Goal: Task Accomplishment & Management: Manage account settings

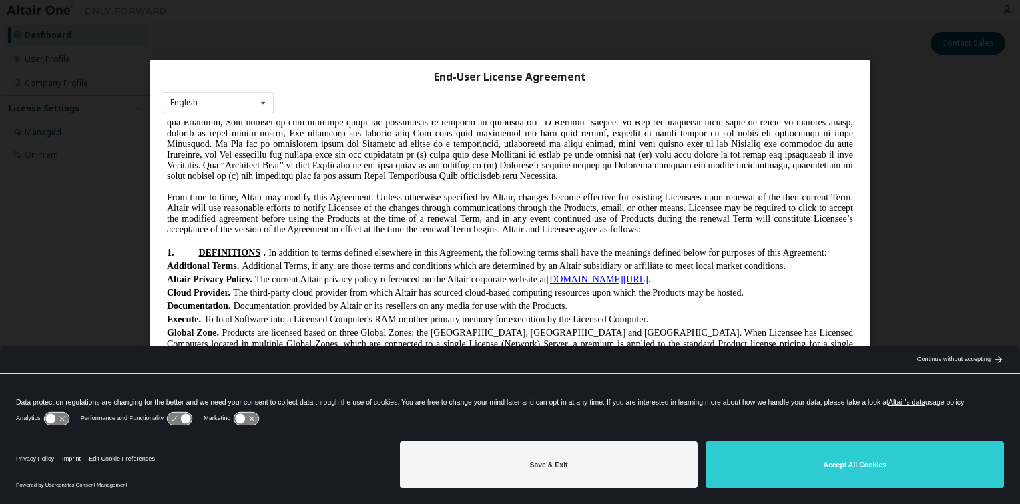
scroll to position [267, 0]
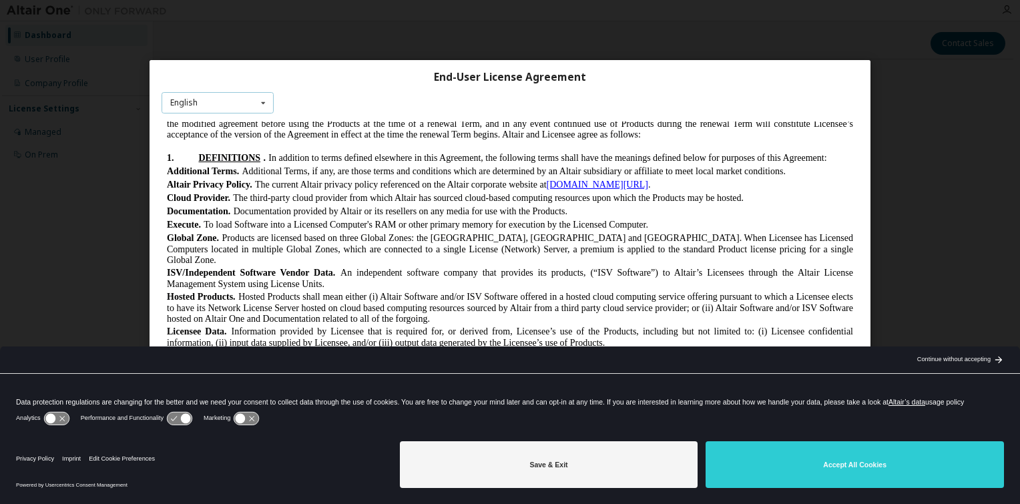
click at [224, 102] on div "English English Chinese French German Japanese Korean Portuguese" at bounding box center [218, 103] width 112 height 22
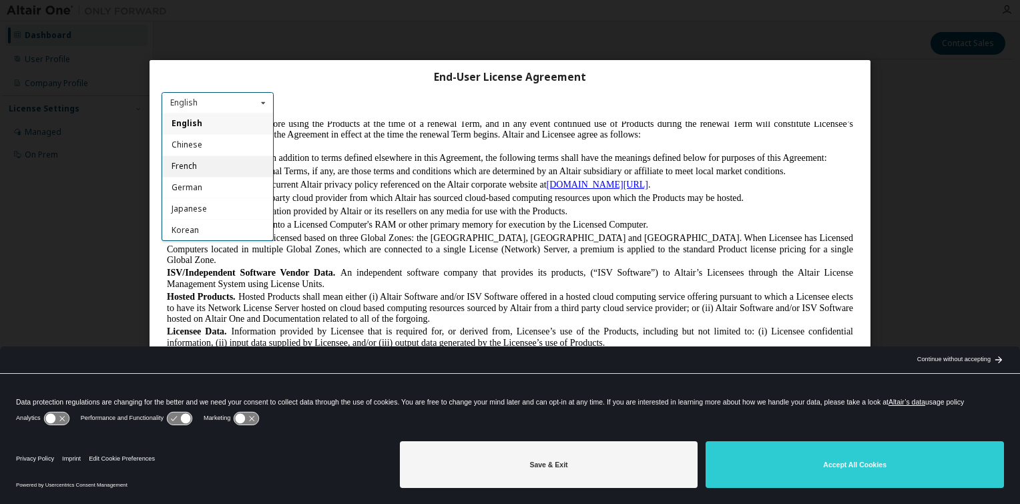
click at [204, 163] on div "French" at bounding box center [217, 166] width 111 height 21
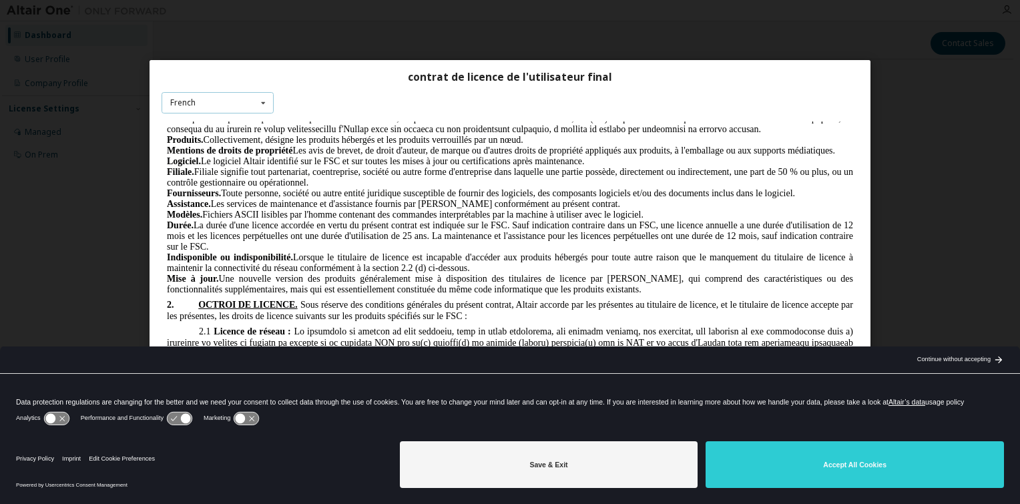
scroll to position [1135, 0]
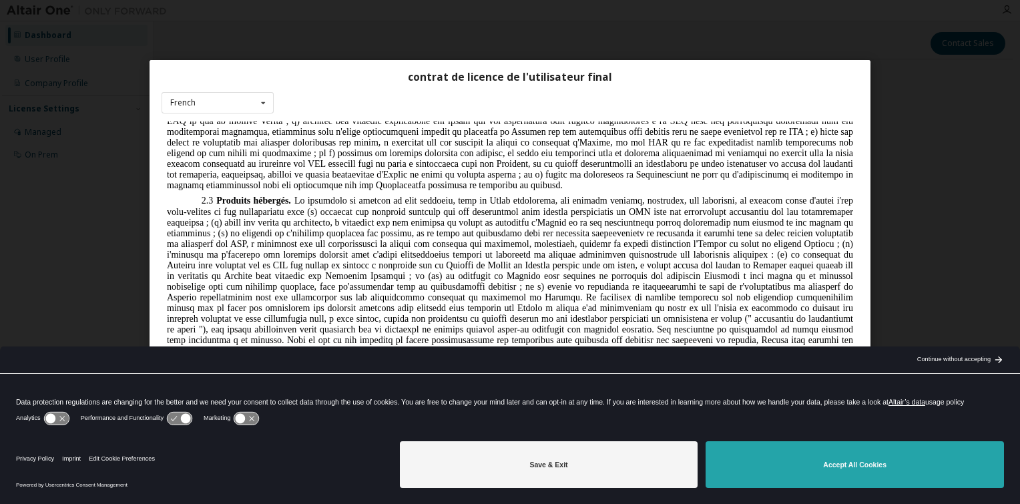
click at [857, 454] on button "Accept All Cookies" at bounding box center [854, 464] width 298 height 47
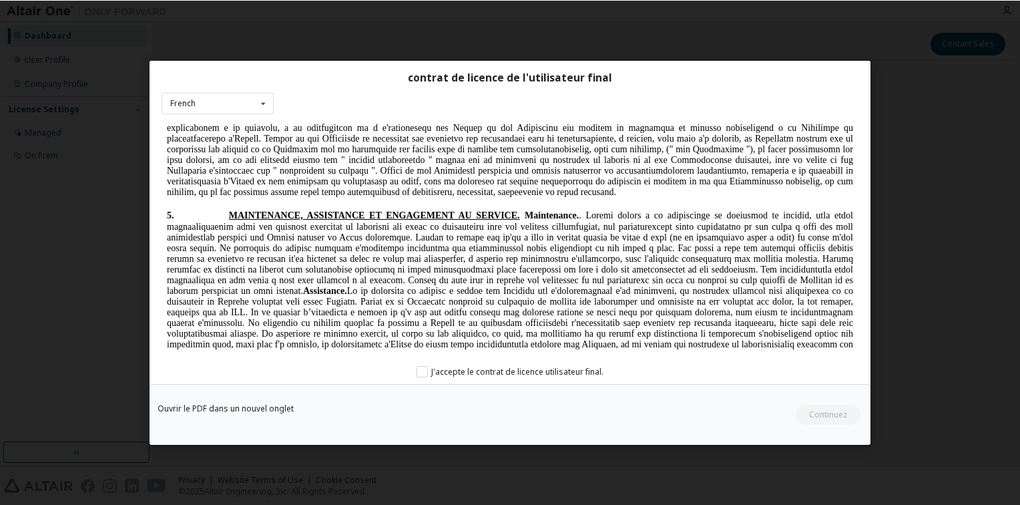
scroll to position [4318, 0]
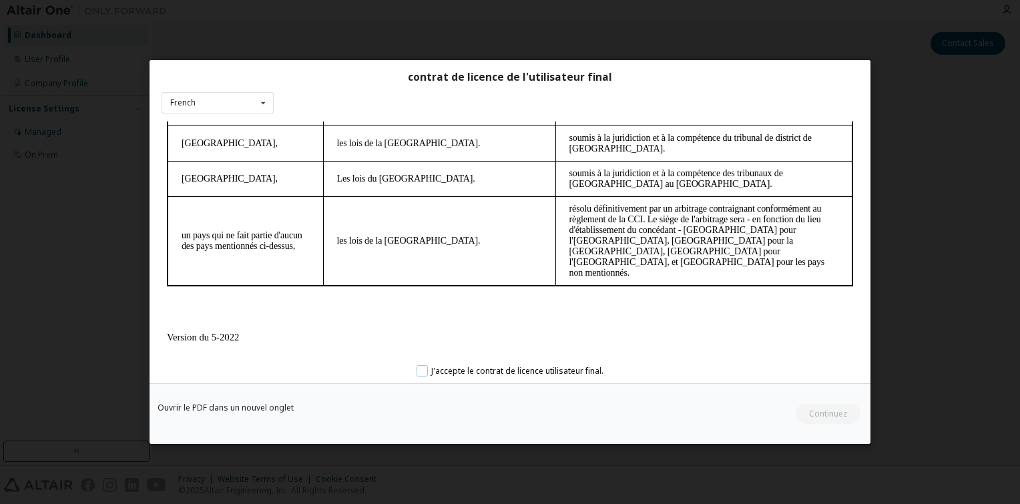
click at [424, 368] on label "J'accepte le contrat de licence utilisateur final." at bounding box center [509, 370] width 187 height 11
click at [823, 411] on button "Continuez" at bounding box center [827, 414] width 66 height 20
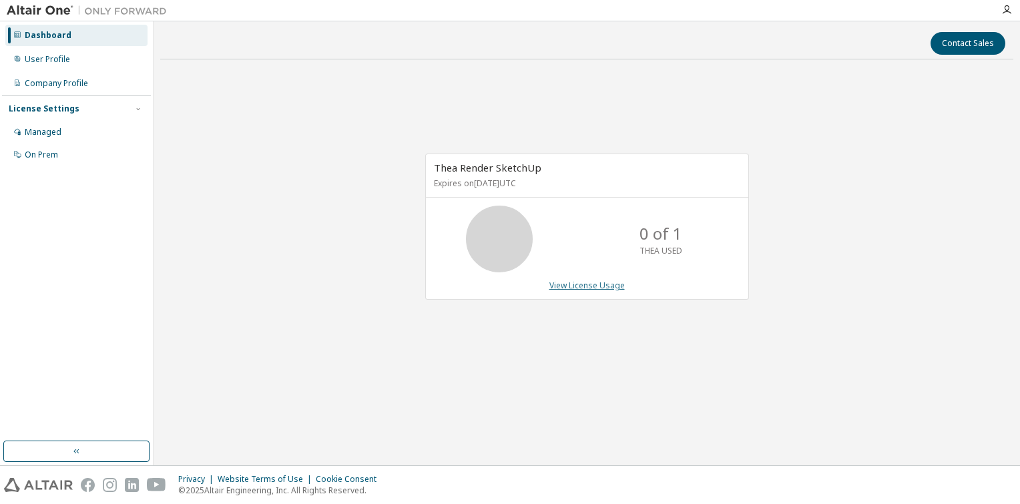
click at [606, 281] on link "View License Usage" at bounding box center [586, 285] width 75 height 11
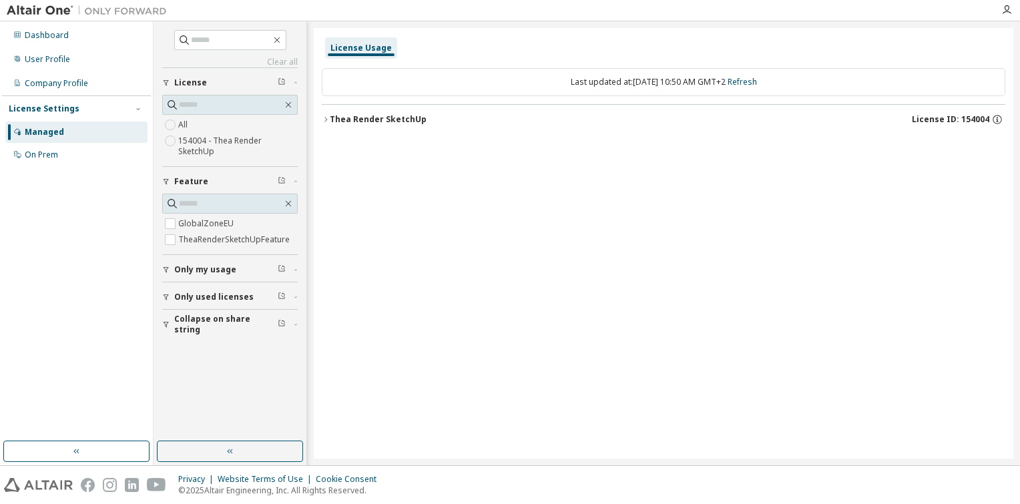
click at [372, 120] on div "Thea Render SketchUp" at bounding box center [378, 119] width 97 height 11
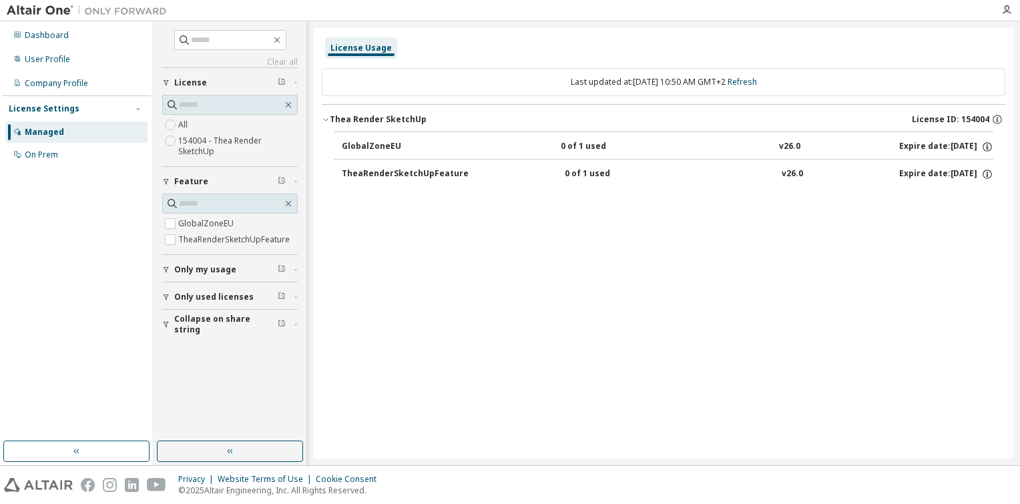
click at [228, 136] on label "154004 - Thea Render SketchUp" at bounding box center [237, 146] width 119 height 27
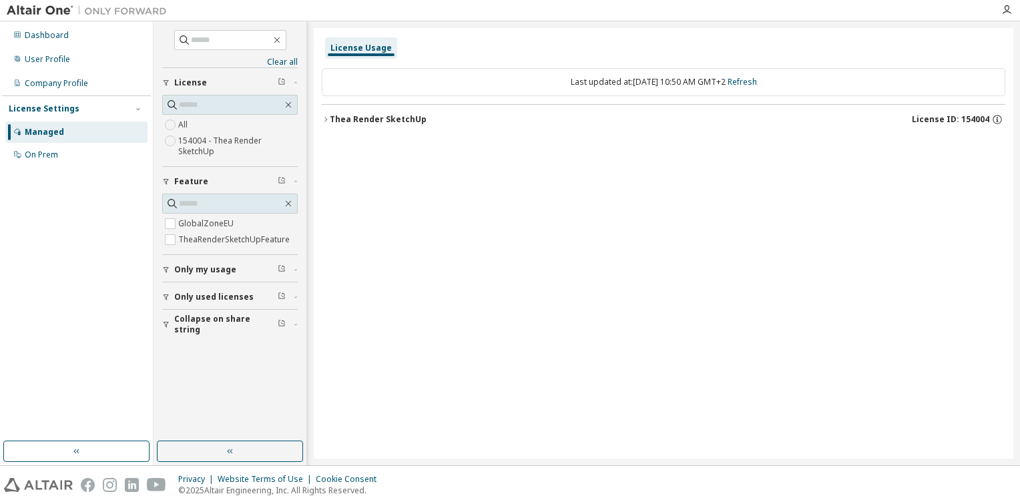
click at [350, 120] on div "Thea Render SketchUp" at bounding box center [378, 119] width 97 height 11
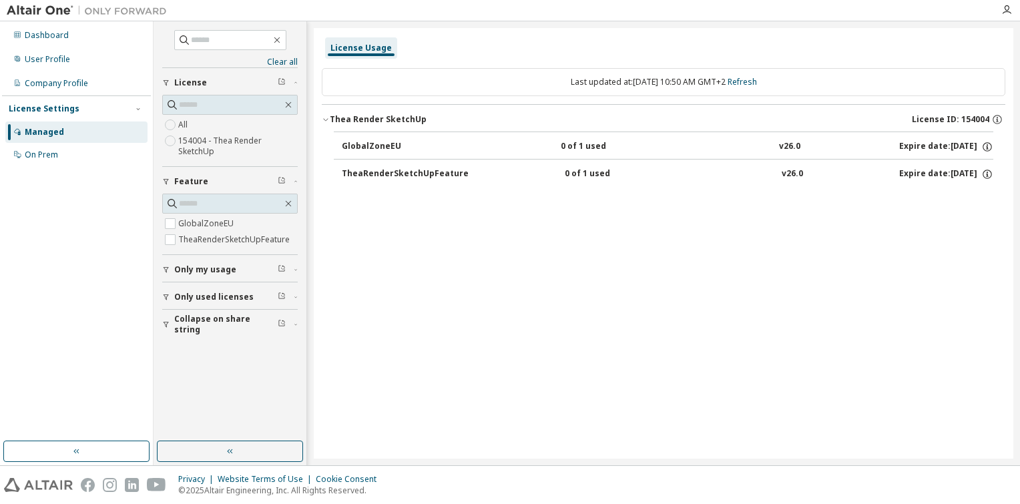
click at [358, 170] on div "TheaRenderSketchUpFeature" at bounding box center [405, 174] width 127 height 12
click at [987, 173] on icon "button" at bounding box center [987, 174] width 12 height 12
click at [703, 192] on div "Last updated at: [DATE] 10:50 AM GMT+2 Refresh Thea Render SketchUp License ID:…" at bounding box center [663, 131] width 683 height 142
click at [453, 171] on div "TheaRenderSketchUpFeature" at bounding box center [405, 174] width 127 height 12
click at [42, 157] on div "On Prem" at bounding box center [41, 155] width 33 height 11
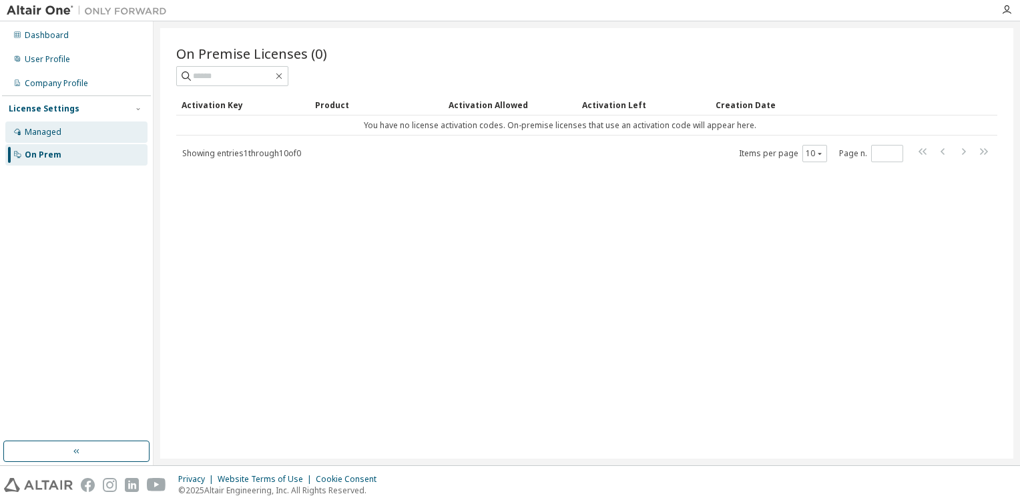
click at [43, 133] on div "Managed" at bounding box center [43, 132] width 37 height 11
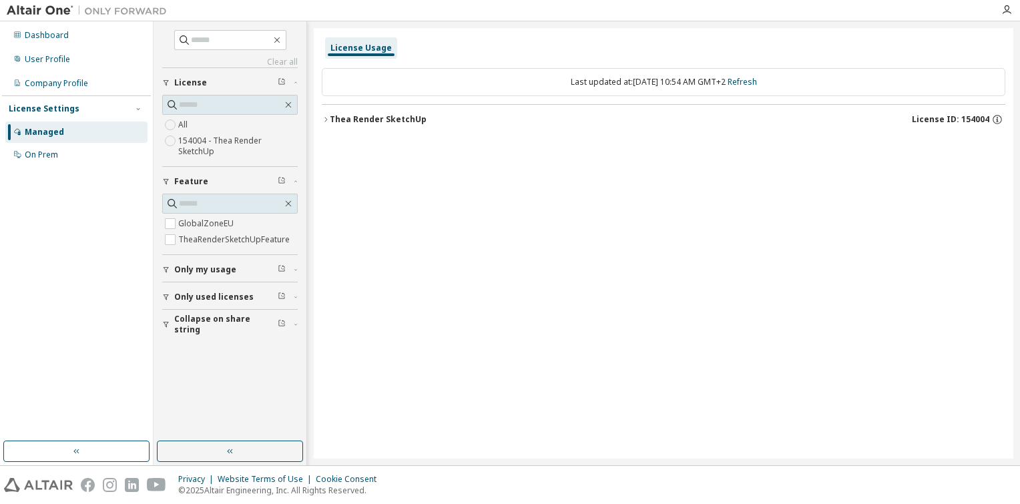
click at [293, 268] on icon "button" at bounding box center [296, 270] width 8 height 4
click at [216, 142] on label "154004 - Thea Render SketchUp" at bounding box center [237, 146] width 119 height 27
click at [324, 123] on icon "button" at bounding box center [326, 119] width 8 height 8
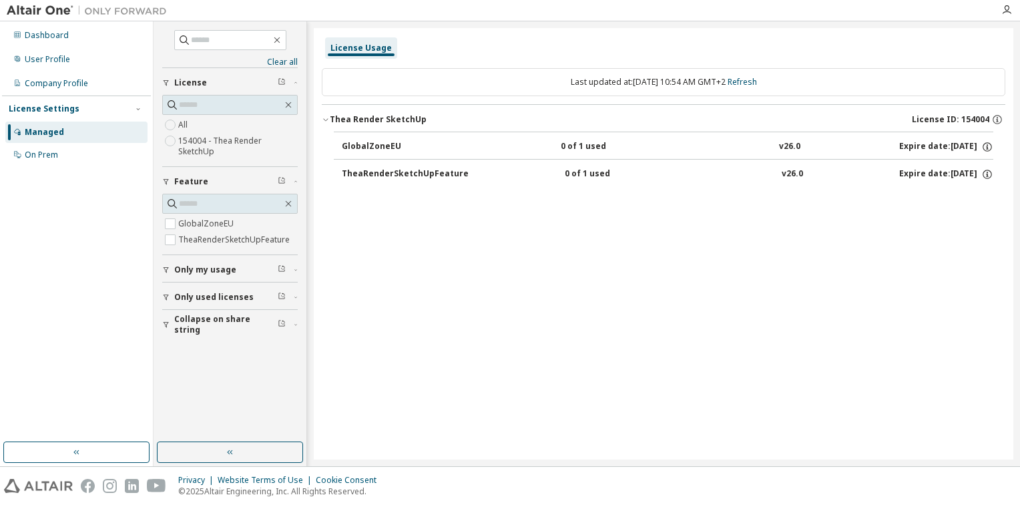
click at [56, 132] on div "Managed" at bounding box center [44, 132] width 39 height 11
click at [985, 173] on icon "button" at bounding box center [987, 174] width 12 height 12
click at [959, 208] on div "Options: NONE Borrow Limits: 336" at bounding box center [954, 206] width 77 height 39
click at [957, 213] on p "Borrow Limits: 336" at bounding box center [954, 215] width 69 height 11
drag, startPoint x: 778, startPoint y: 229, endPoint x: 652, endPoint y: 236, distance: 126.3
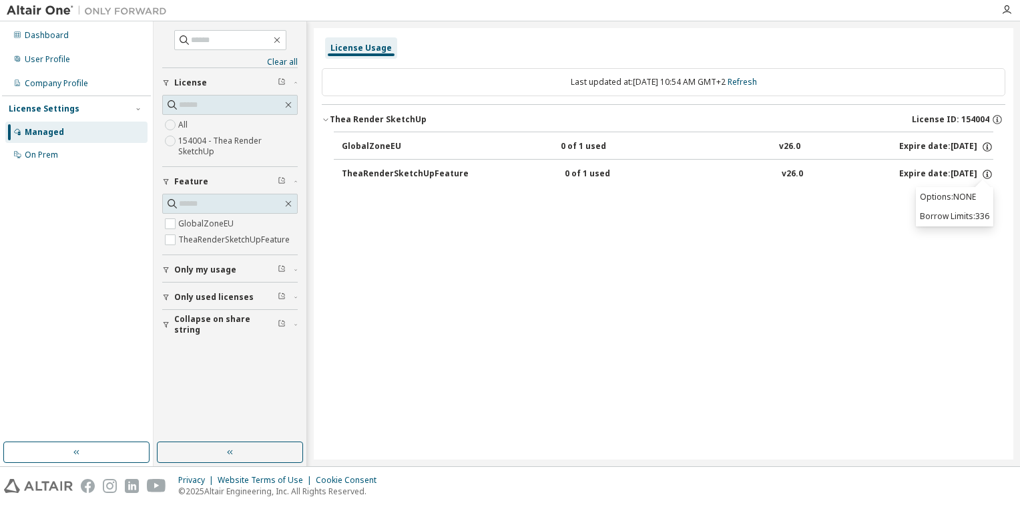
click at [778, 229] on div "License Usage Last updated at: [DATE] 10:54 AM GMT+2 Refresh Thea Render Sketch…" at bounding box center [663, 243] width 699 height 431
click at [370, 171] on div "TheaRenderSketchUpFeature" at bounding box center [405, 174] width 127 height 12
click at [366, 168] on div "TheaRenderSketchUpFeature" at bounding box center [405, 174] width 127 height 12
click at [363, 145] on div "GlobalZoneEU" at bounding box center [402, 147] width 120 height 12
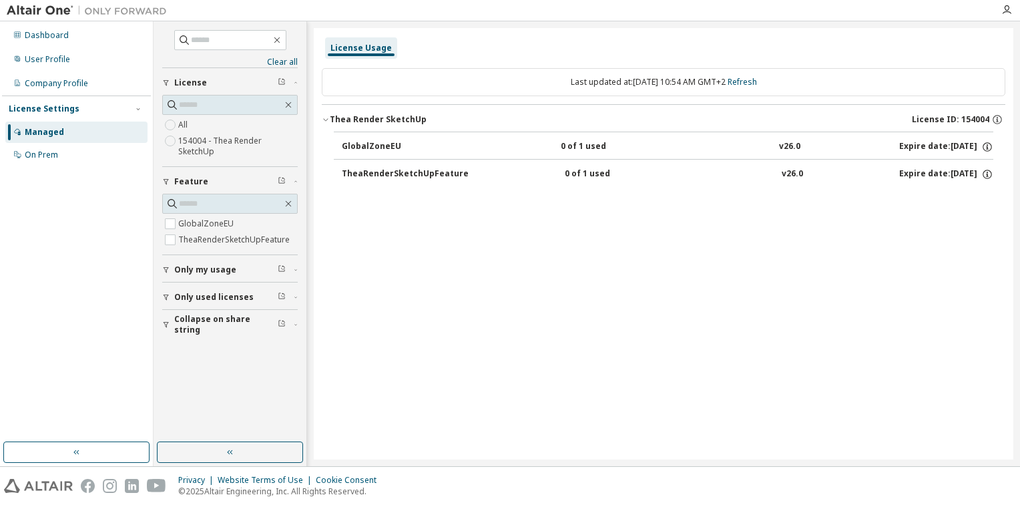
click at [363, 145] on div "GlobalZoneEU" at bounding box center [402, 147] width 120 height 12
click at [367, 164] on button "TheaRenderSketchUpFeature 0 of 1 used v26.0 Expire date: [DATE]" at bounding box center [667, 174] width 651 height 29
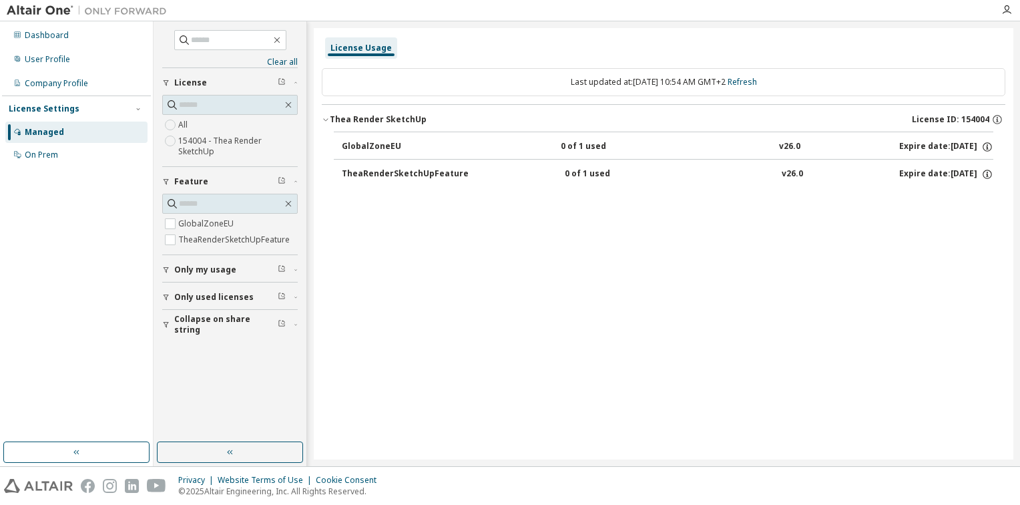
click at [367, 164] on button "TheaRenderSketchUpFeature 0 of 1 used v26.0 Expire date: [DATE]" at bounding box center [667, 174] width 651 height 29
click at [292, 295] on icon "button" at bounding box center [296, 297] width 8 height 4
click at [40, 80] on div "Company Profile" at bounding box center [56, 83] width 63 height 11
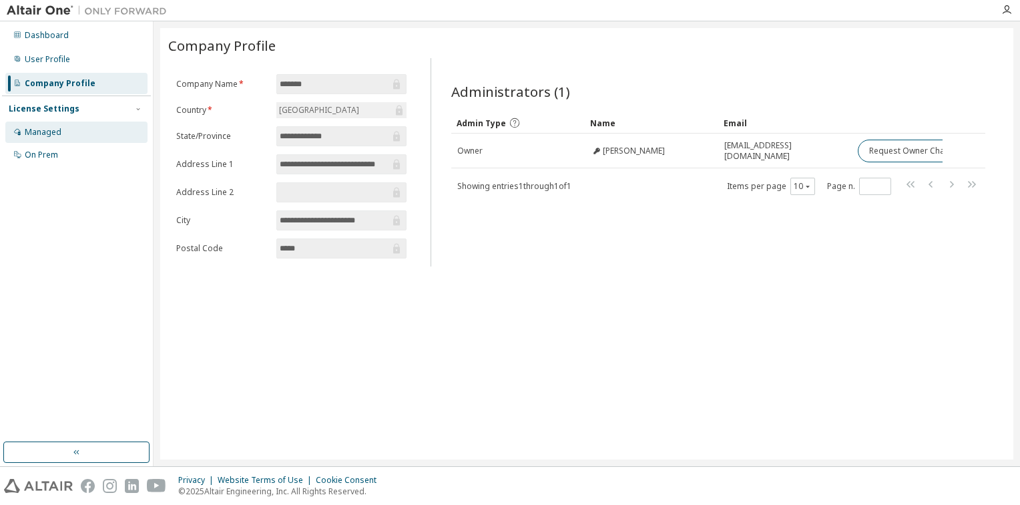
click at [44, 129] on div "Managed" at bounding box center [43, 132] width 37 height 11
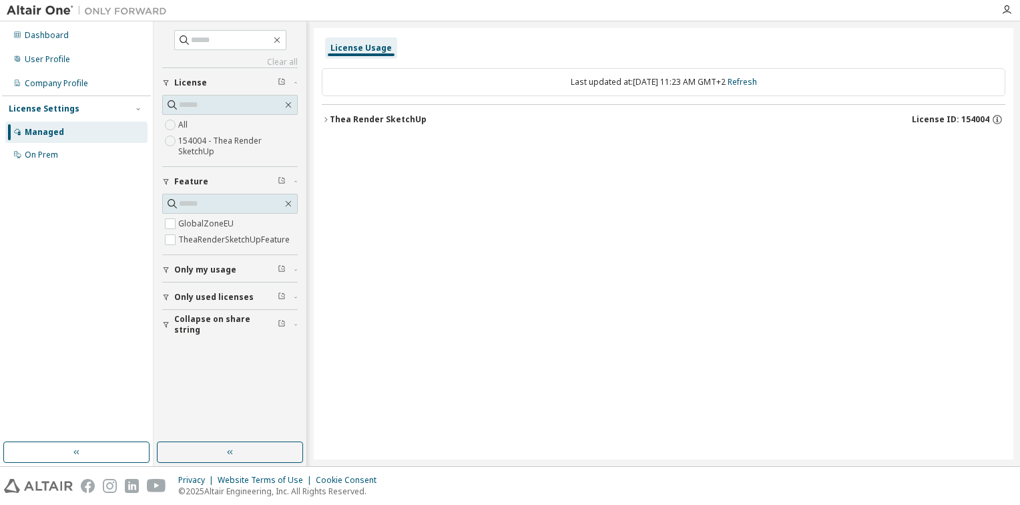
click at [326, 123] on icon "button" at bounding box center [326, 119] width 8 height 8
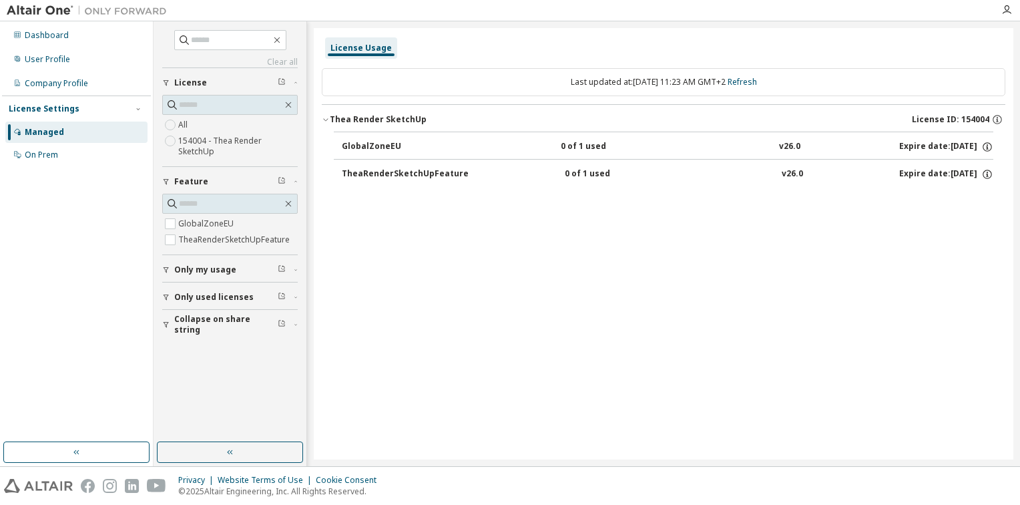
click at [382, 145] on div "GlobalZoneEU" at bounding box center [402, 147] width 120 height 12
